Goal: Information Seeking & Learning: Learn about a topic

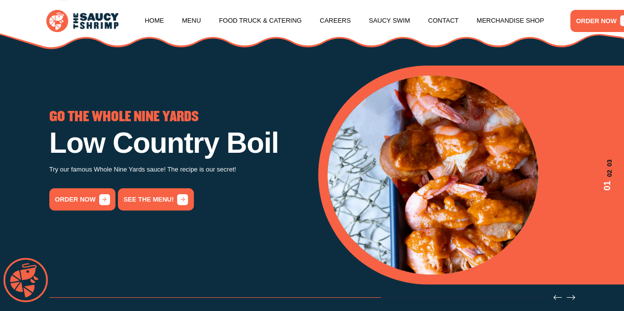
scroll to position [30, 0]
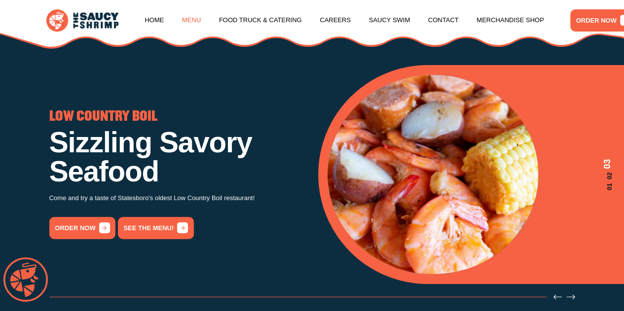
click at [193, 21] on link "Menu" at bounding box center [191, 19] width 19 height 37
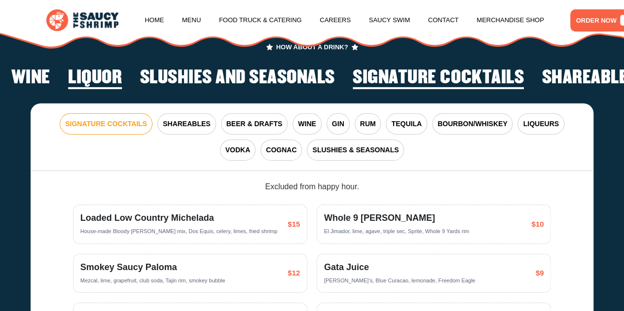
scroll to position [1505, 0]
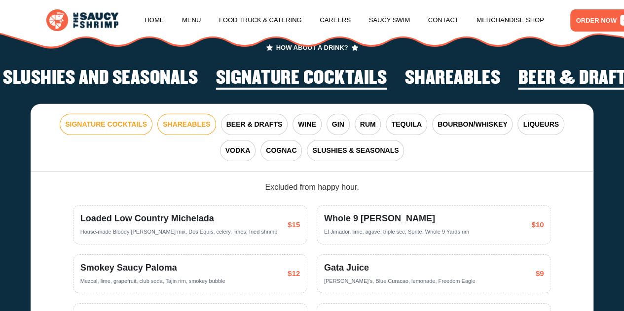
click at [179, 130] on span "SHAREABLES" at bounding box center [186, 124] width 47 height 10
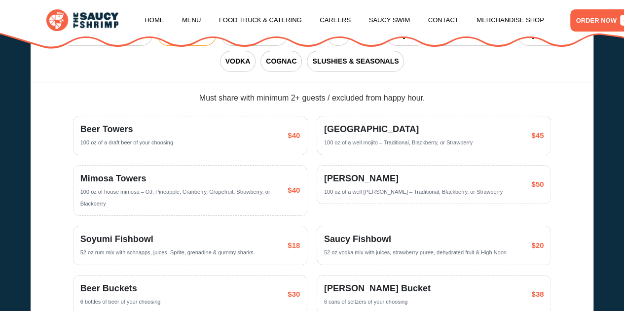
scroll to position [1567, 0]
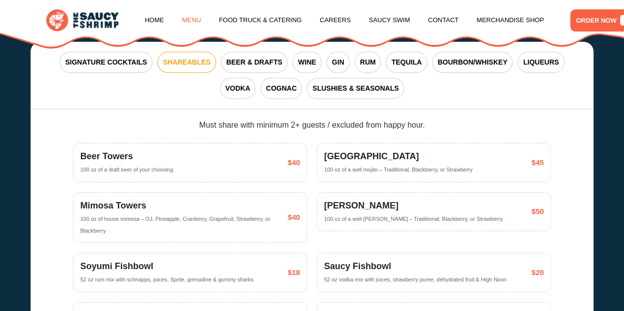
click at [186, 15] on link "Menu" at bounding box center [191, 19] width 19 height 37
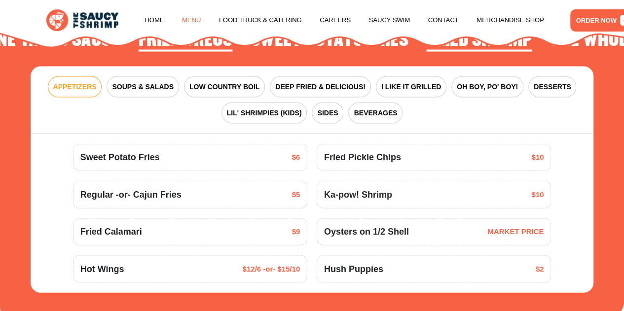
scroll to position [1018, 0]
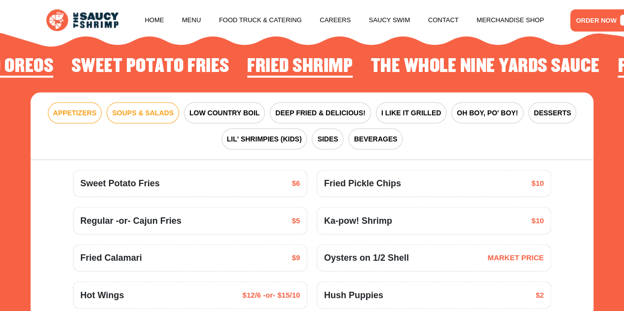
click at [156, 118] on span "SOUPS & SALADS" at bounding box center [142, 113] width 61 height 10
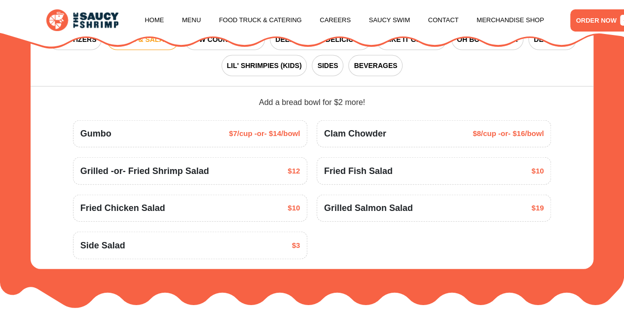
scroll to position [1091, 0]
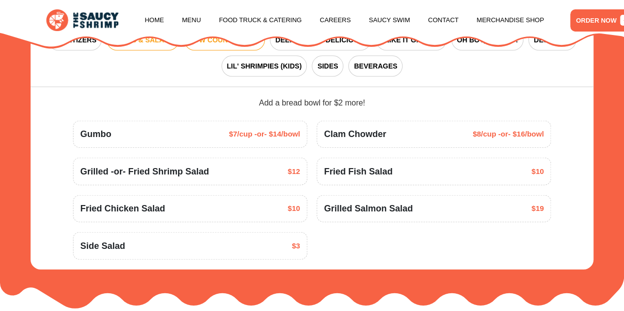
click at [214, 45] on span "LOW COUNTRY BOIL" at bounding box center [224, 40] width 70 height 10
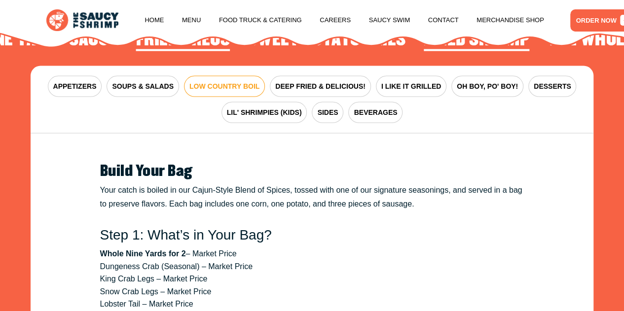
scroll to position [1044, 0]
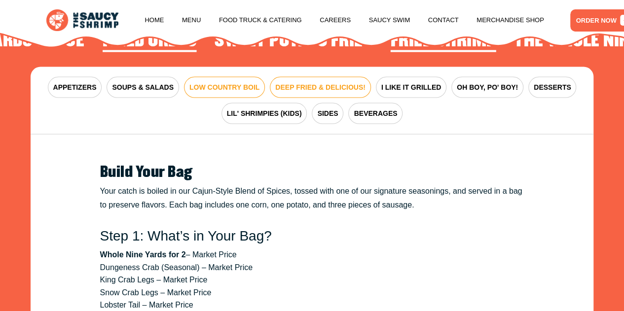
click at [335, 93] on span "DEEP FRIED & DELICIOUS!" at bounding box center [320, 87] width 90 height 10
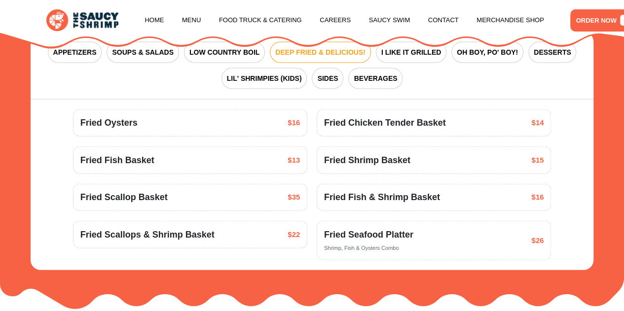
scroll to position [1079, 0]
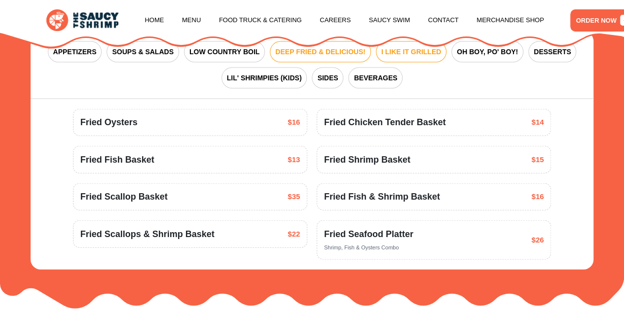
click at [411, 57] on span "I LIKE IT GRILLED" at bounding box center [411, 52] width 60 height 10
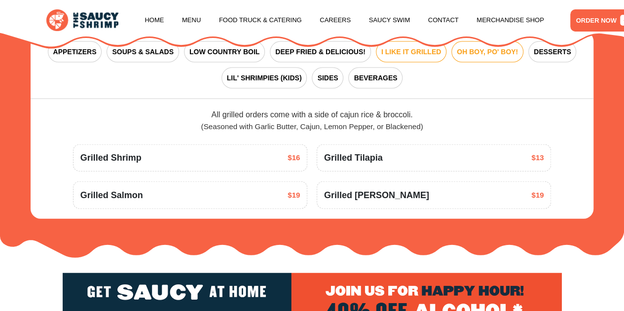
click at [479, 57] on span "OH BOY, PO' BOY!" at bounding box center [487, 52] width 61 height 10
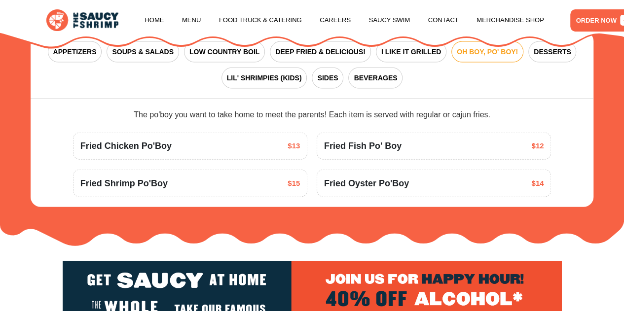
click at [557, 73] on div "APPETIZERS SOUPS & SALADS LOW COUNTRY BOIL DEEP FRIED & DELICIOUS! I LIKE IT GR…" at bounding box center [312, 66] width 563 height 68
click at [539, 57] on span "DESSERTS" at bounding box center [552, 52] width 37 height 10
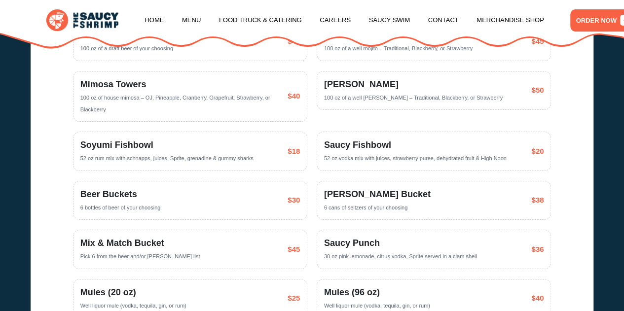
scroll to position [1631, 0]
